Goal: Task Accomplishment & Management: Use online tool/utility

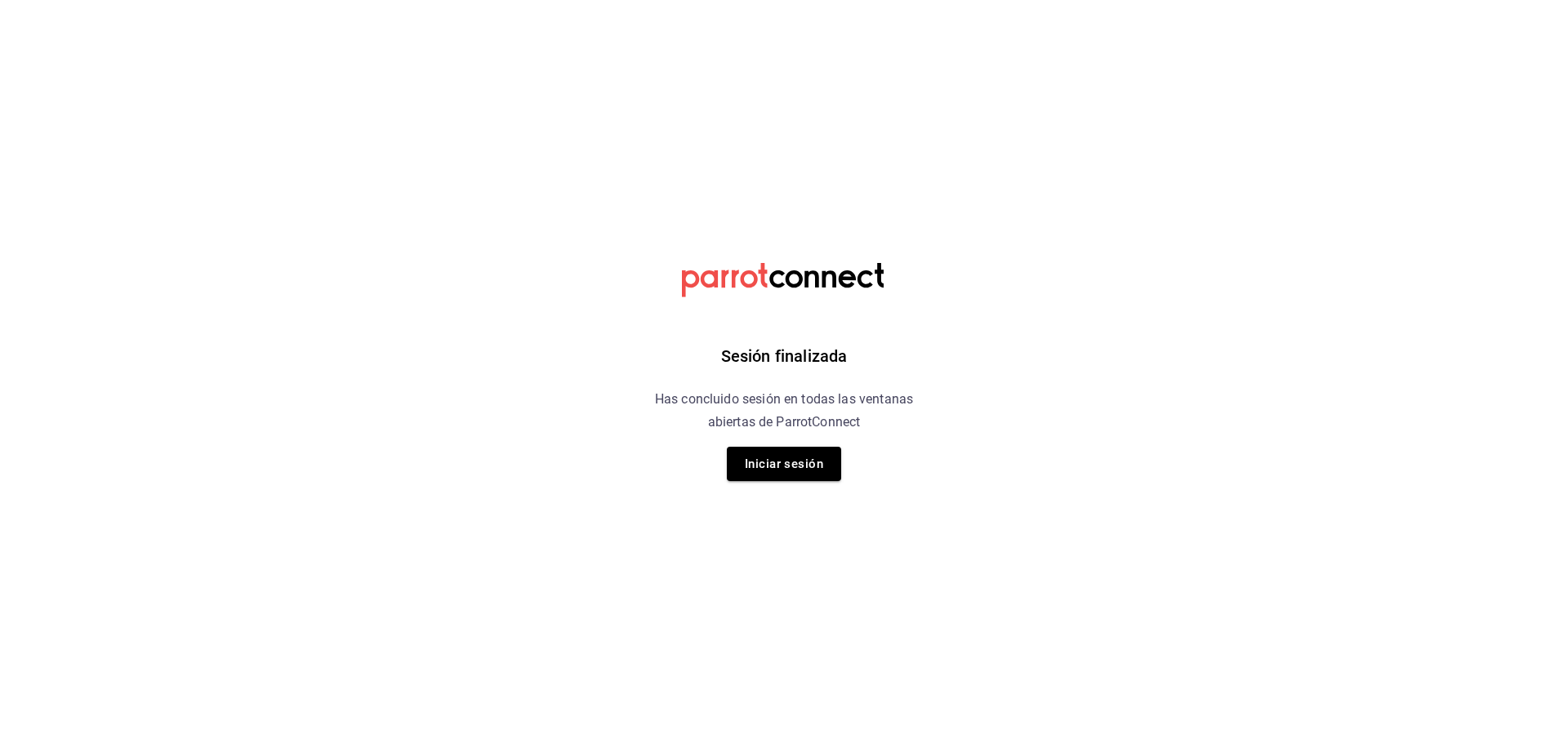
click at [801, 484] on div "Sesión finalizada Has concluido sesión en todas las ventanas abiertas de Parrot…" at bounding box center [784, 372] width 413 height 744
click at [783, 472] on button "Iniciar sesión" at bounding box center [784, 463] width 114 height 34
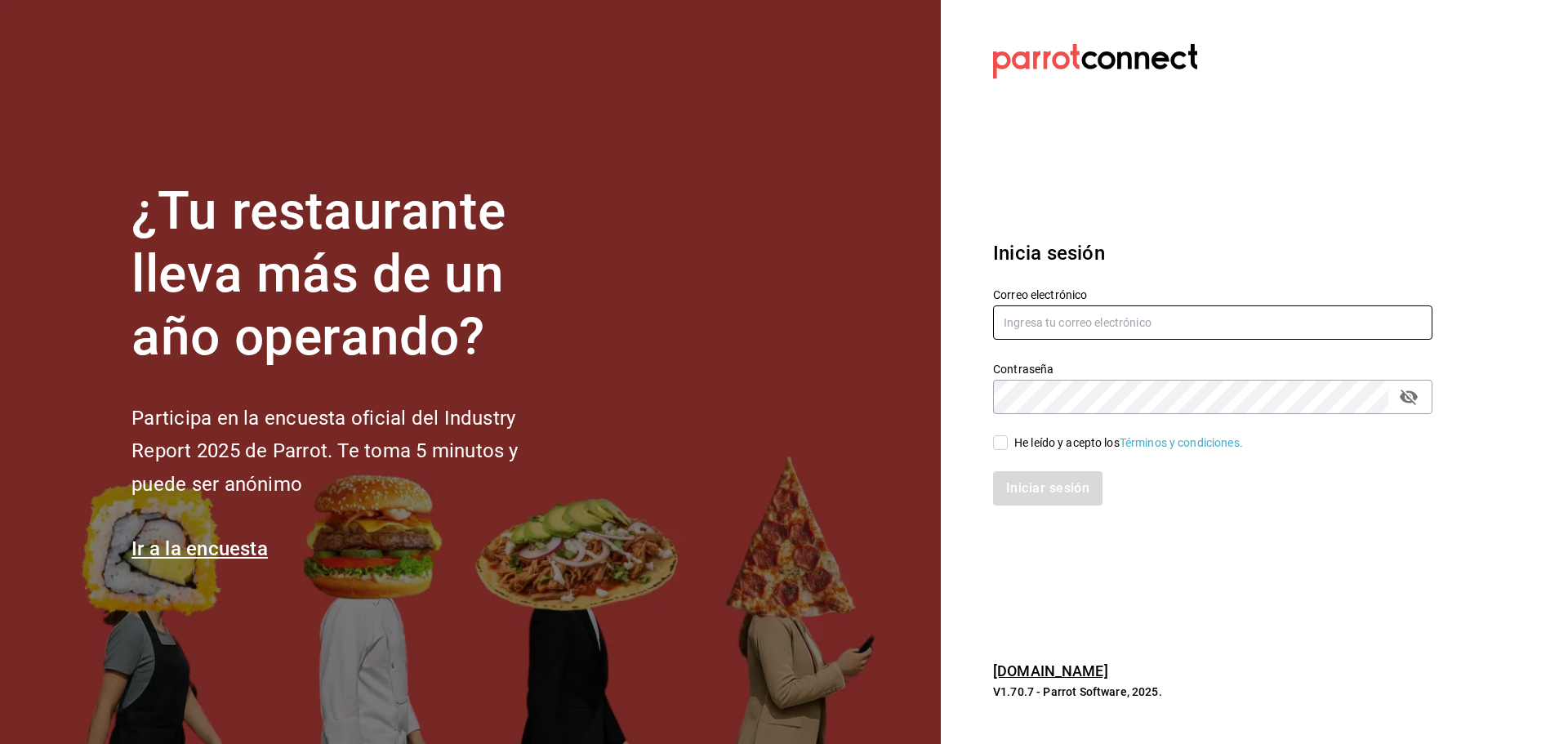
type input "platoexpress@neoris.com"
click at [1020, 440] on div "He leído y acepto los Términos y condiciones." at bounding box center [1129, 443] width 229 height 18
click at [1008, 440] on input "He leído y acepto los Términos y condiciones." at bounding box center [1001, 442] width 15 height 15
checkbox input "true"
click at [1024, 480] on button "Iniciar sesión" at bounding box center [1050, 488] width 112 height 34
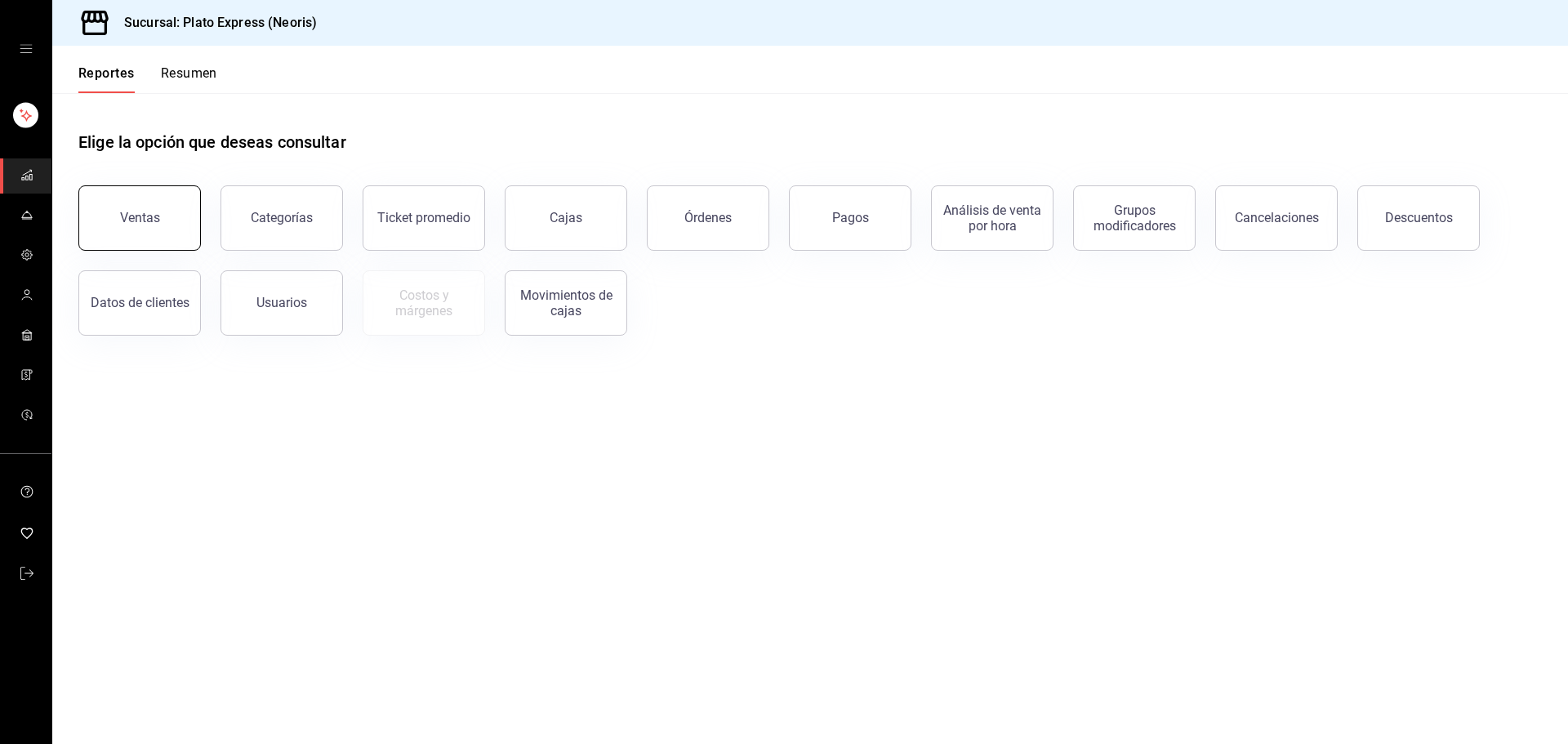
click at [124, 218] on div "Ventas" at bounding box center [140, 218] width 40 height 16
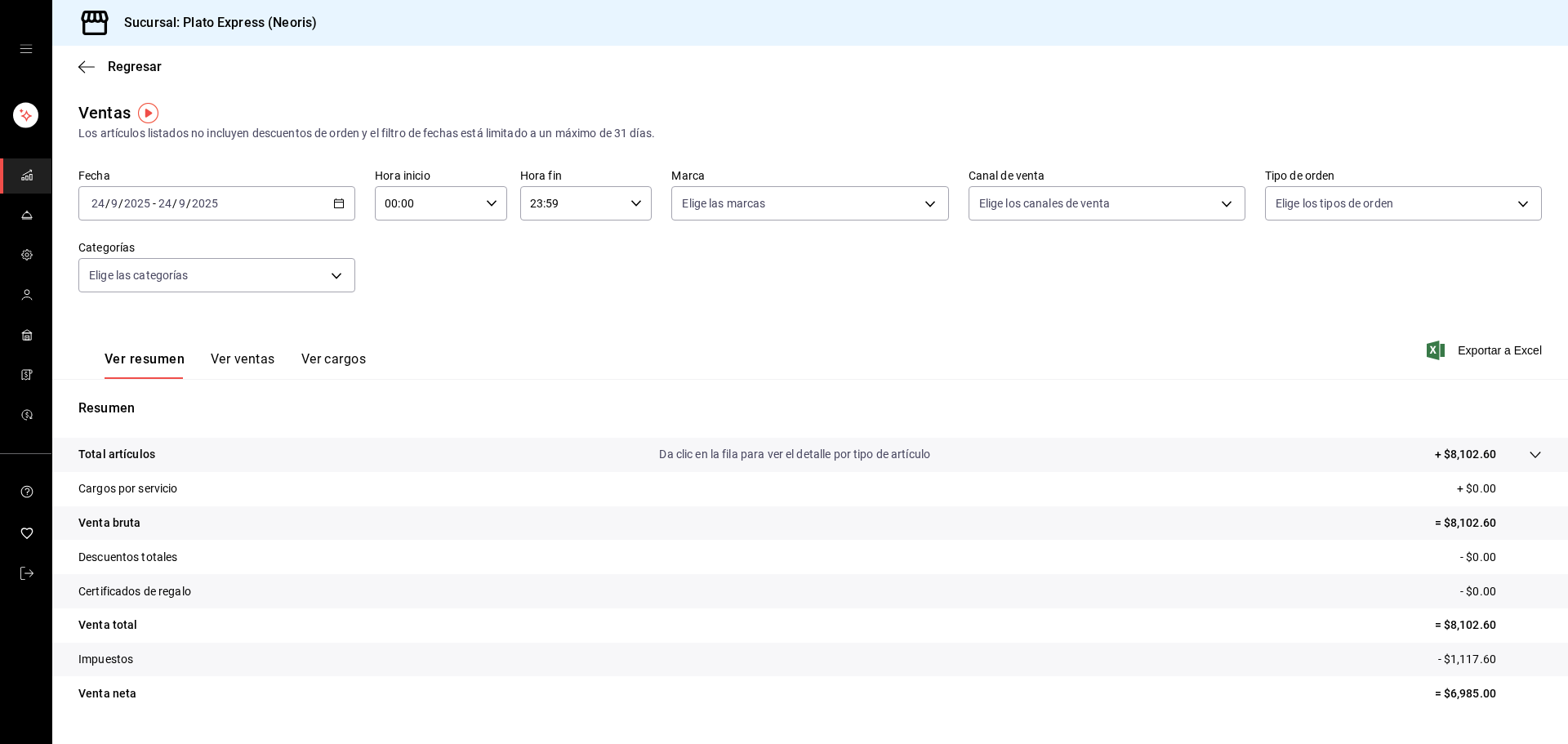
click at [339, 212] on div "[DATE] [DATE] - [DATE] [DATE]" at bounding box center [216, 202] width 277 height 34
click at [143, 395] on span "Rango de fechas" at bounding box center [155, 400] width 126 height 18
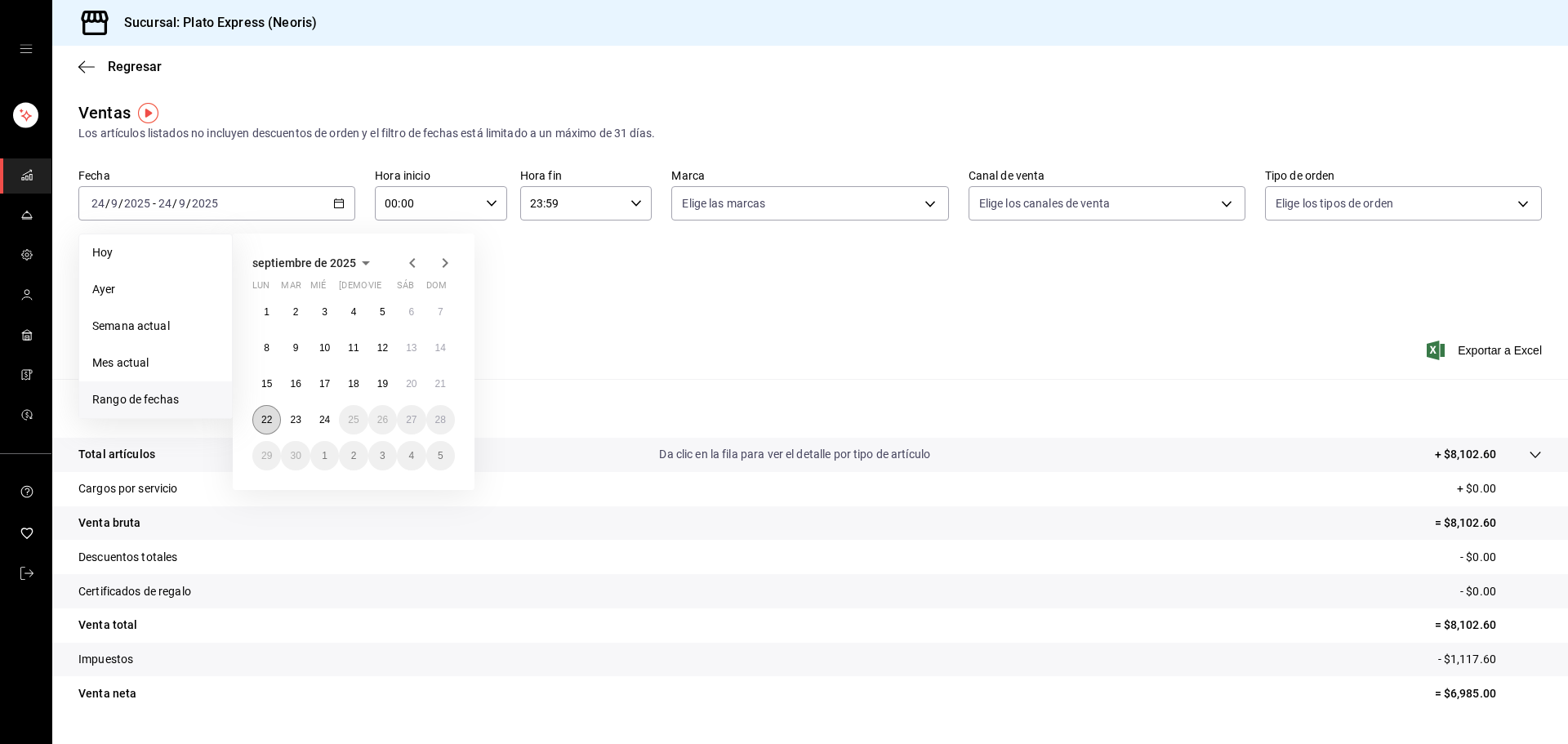
click at [273, 418] on button "22" at bounding box center [266, 419] width 28 height 29
